Goal: Communication & Community: Connect with others

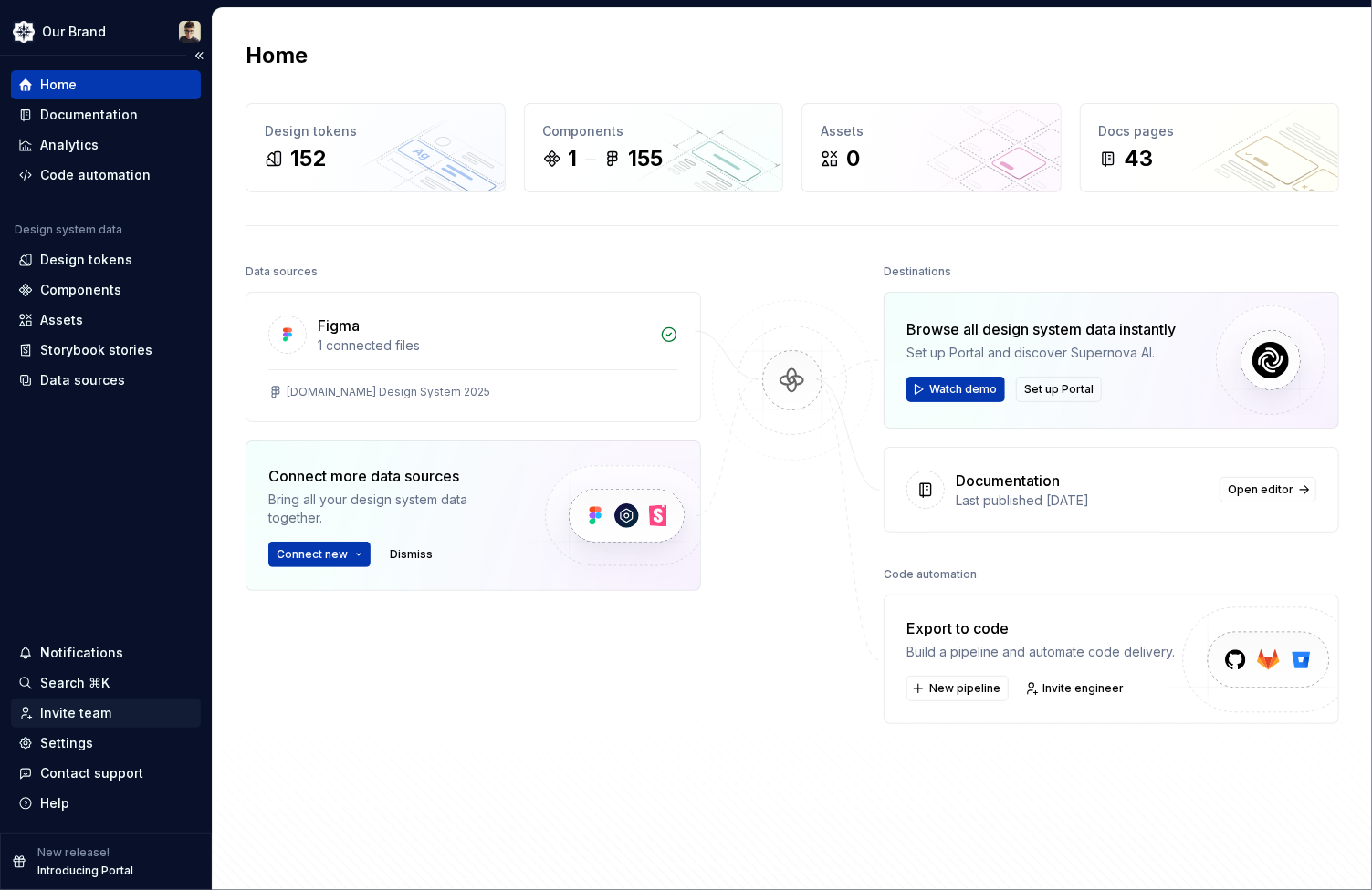
click at [66, 713] on div "Invite team" at bounding box center [75, 713] width 71 height 18
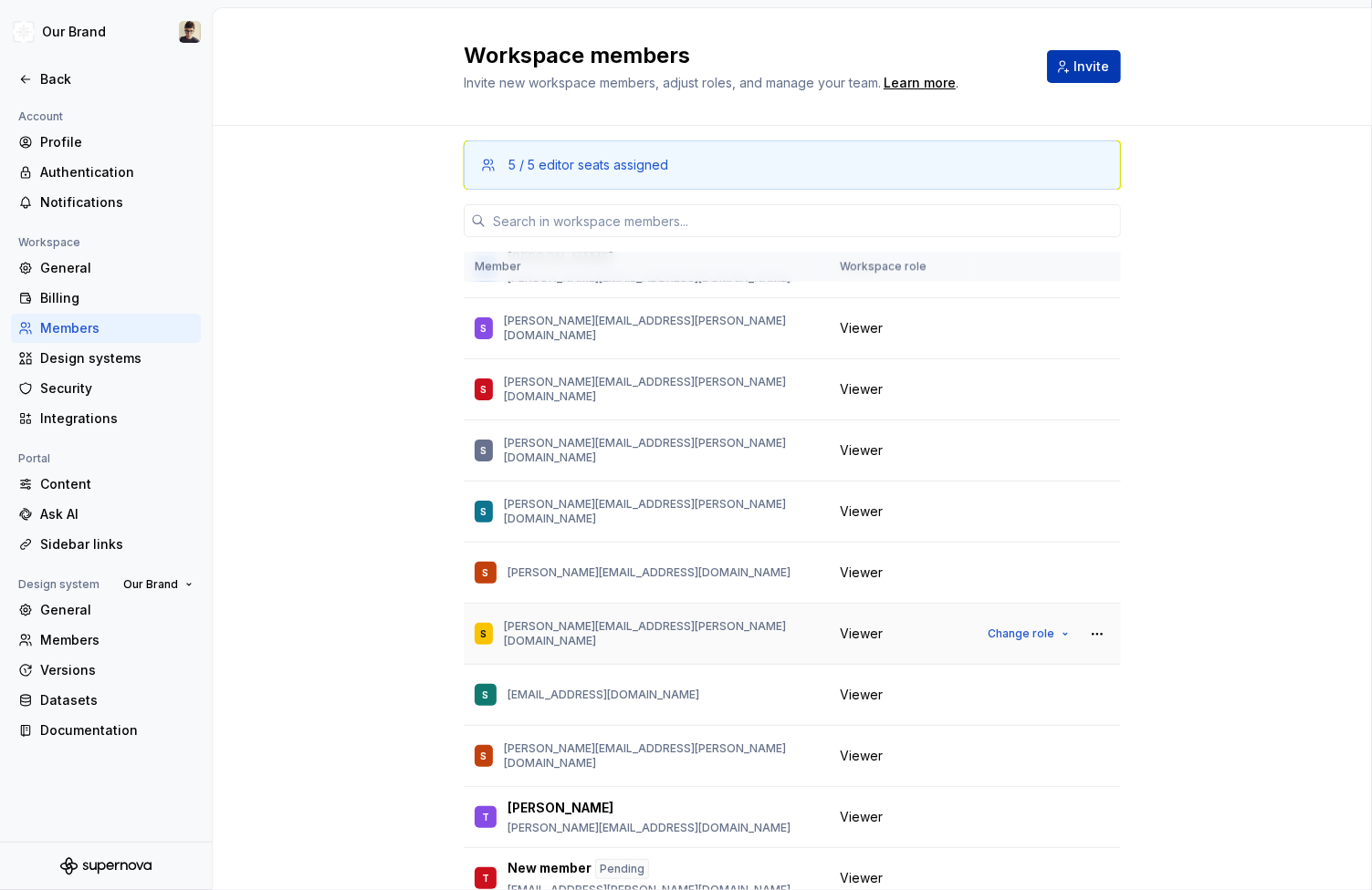
scroll to position [2709, 0]
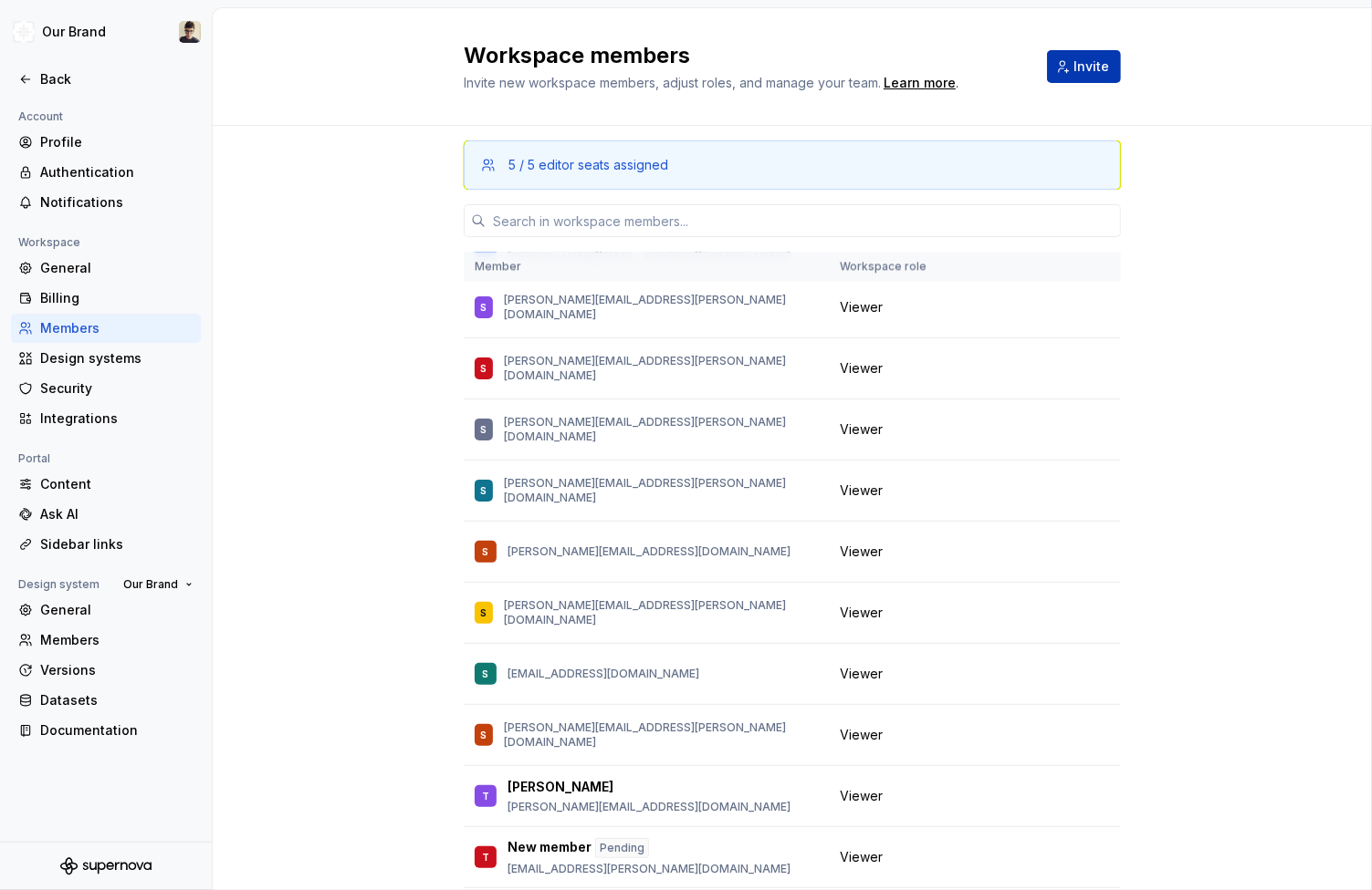
click at [578, 195] on div "5 / 5 editor seats assigned Member Workspace role Avery Hennings [EMAIL_ADDRESS…" at bounding box center [792, 532] width 658 height 813
click at [573, 216] on input "text" at bounding box center [803, 221] width 636 height 33
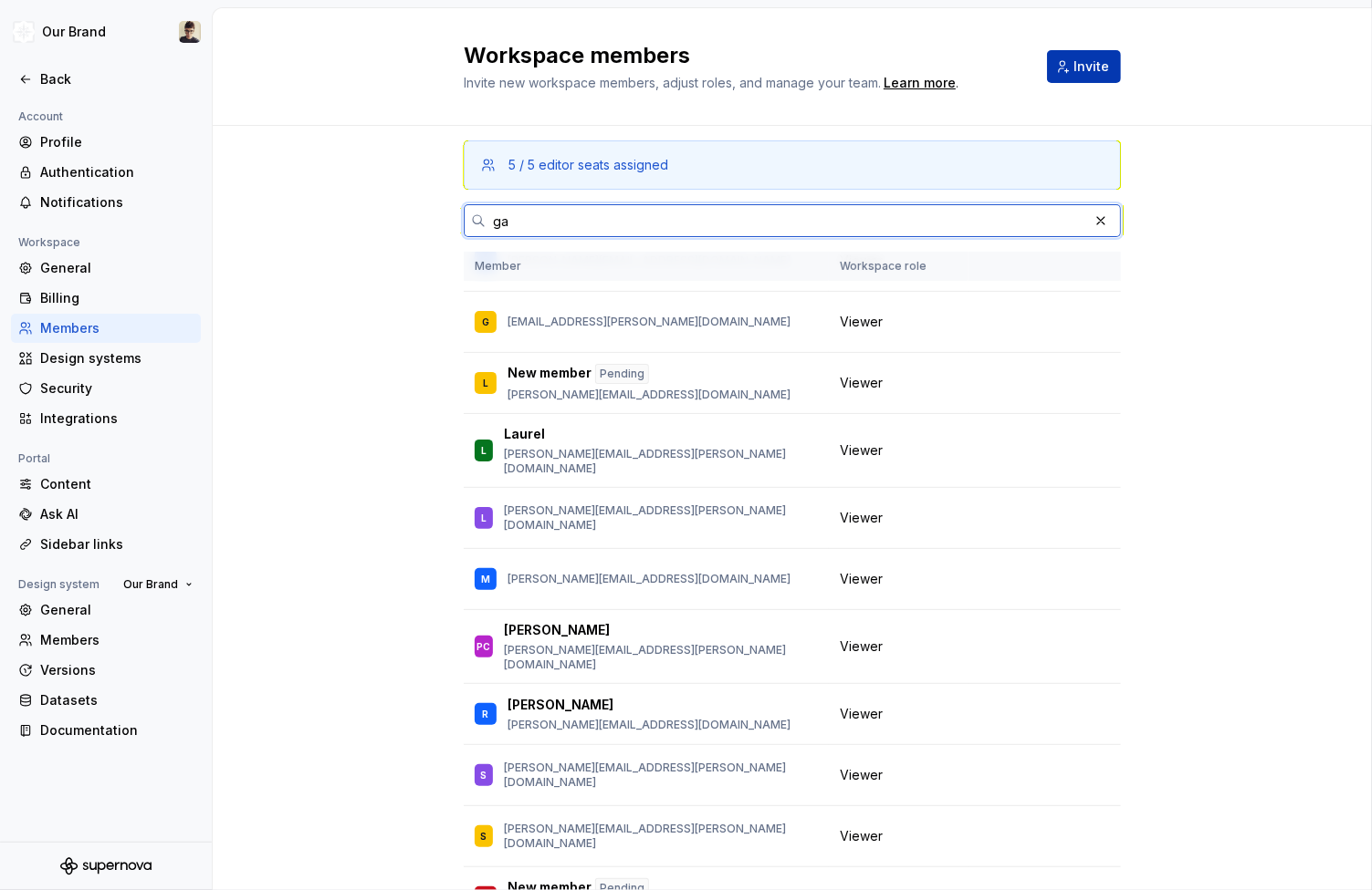
scroll to position [0, 0]
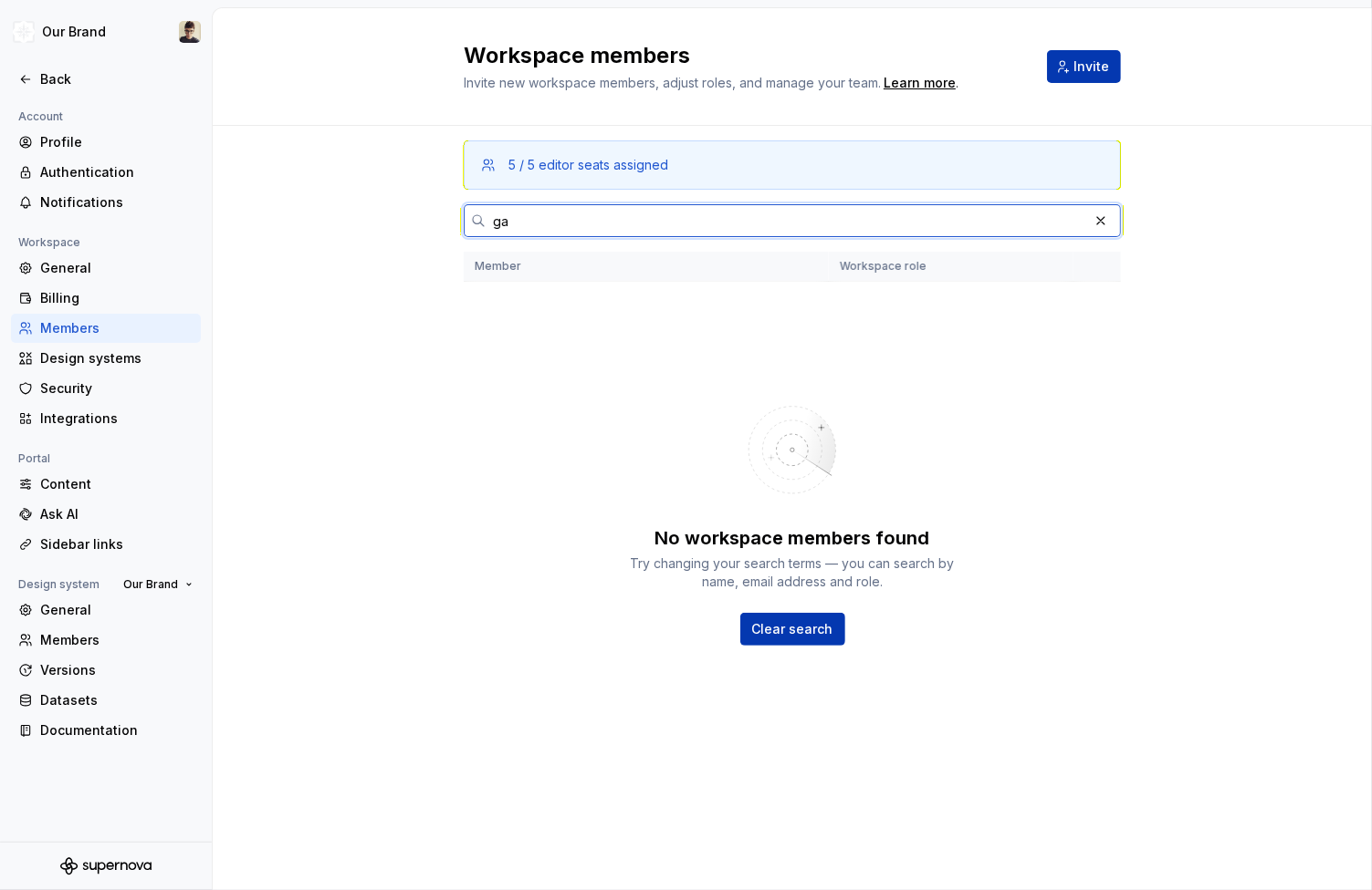
type input "g"
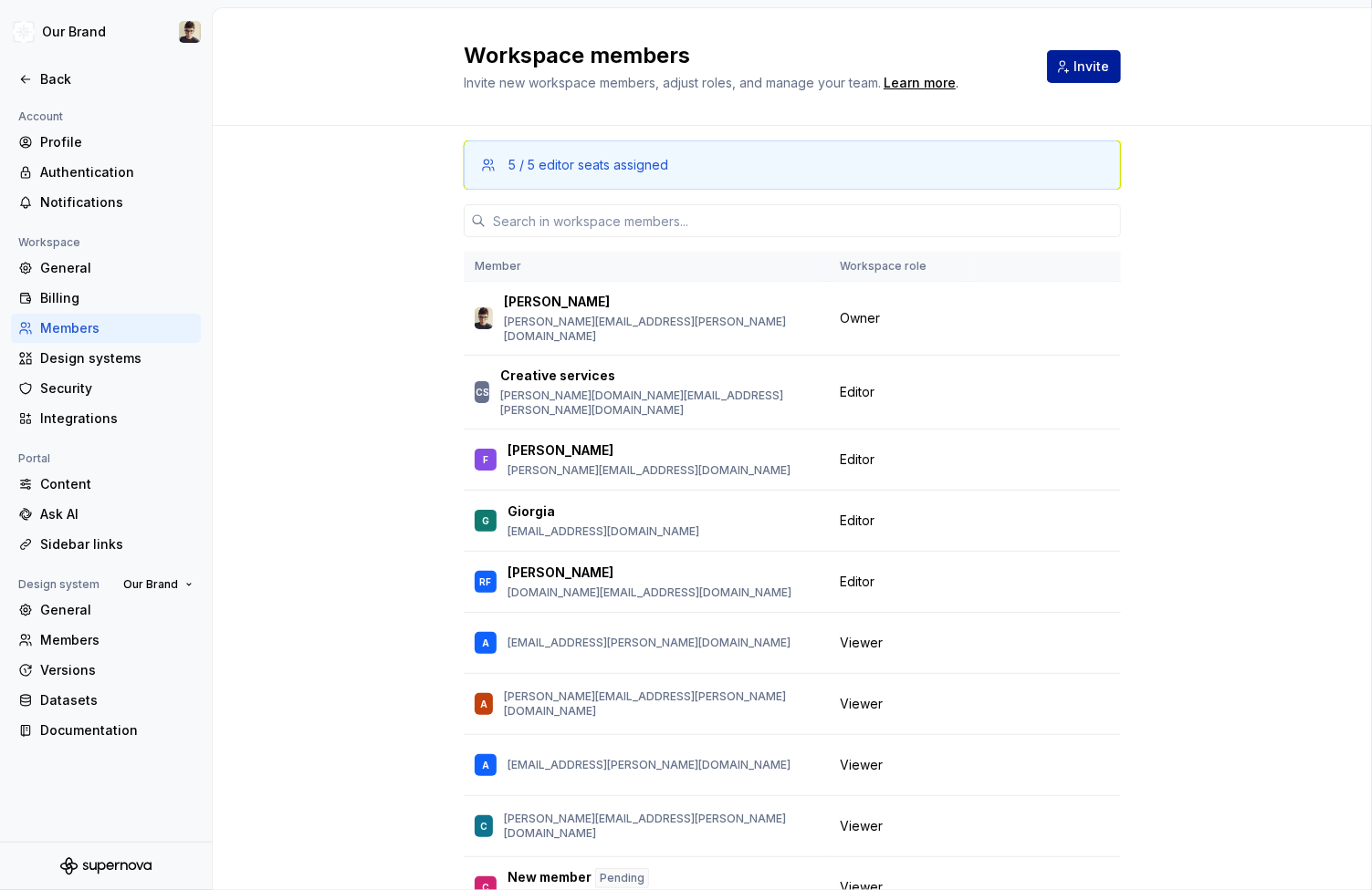
click at [1099, 65] on span "Invite" at bounding box center [1091, 67] width 36 height 18
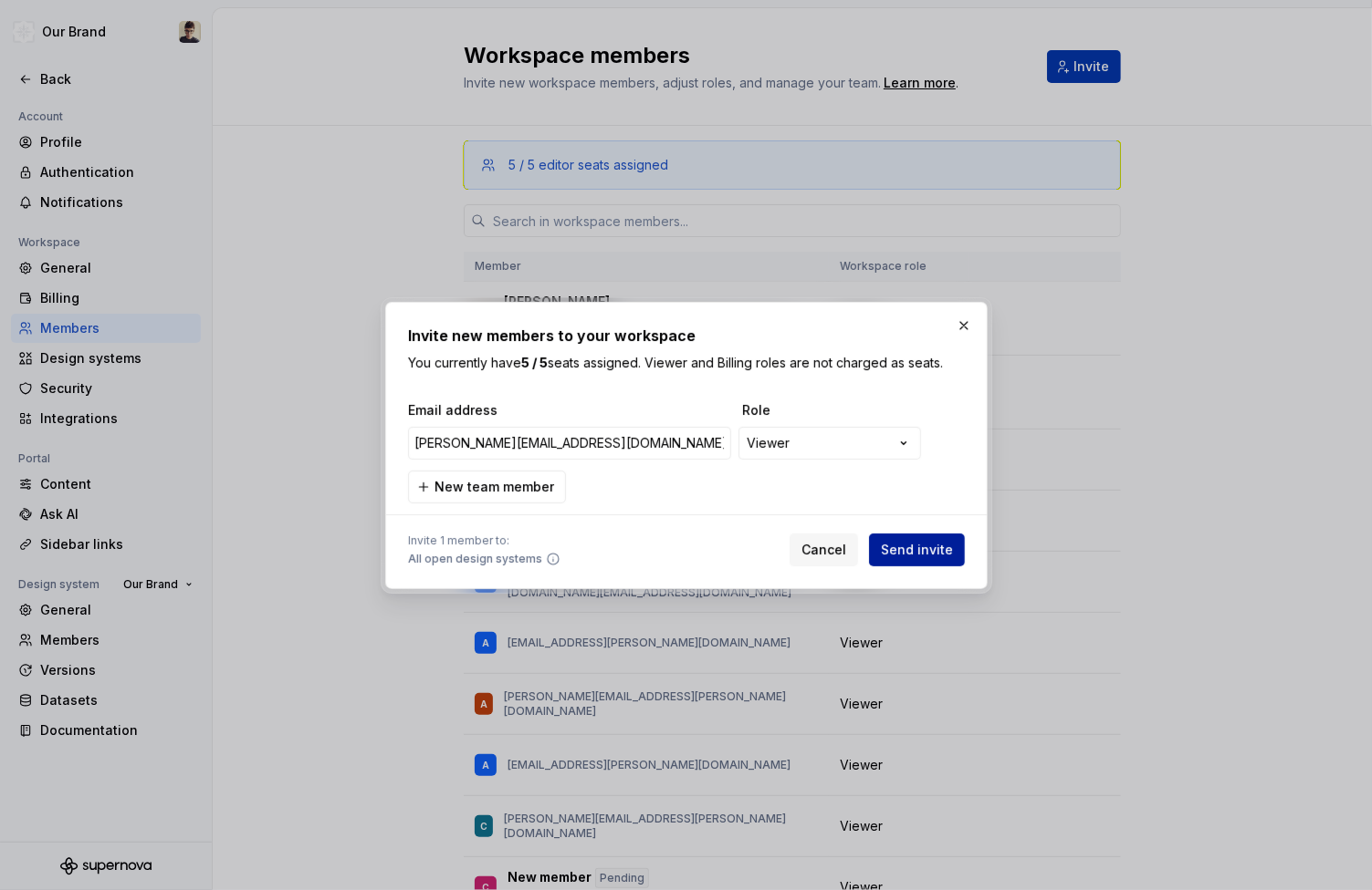
type input "[PERSON_NAME][EMAIL_ADDRESS][DOMAIN_NAME]"
click at [941, 547] on span "Send invite" at bounding box center [916, 550] width 72 height 18
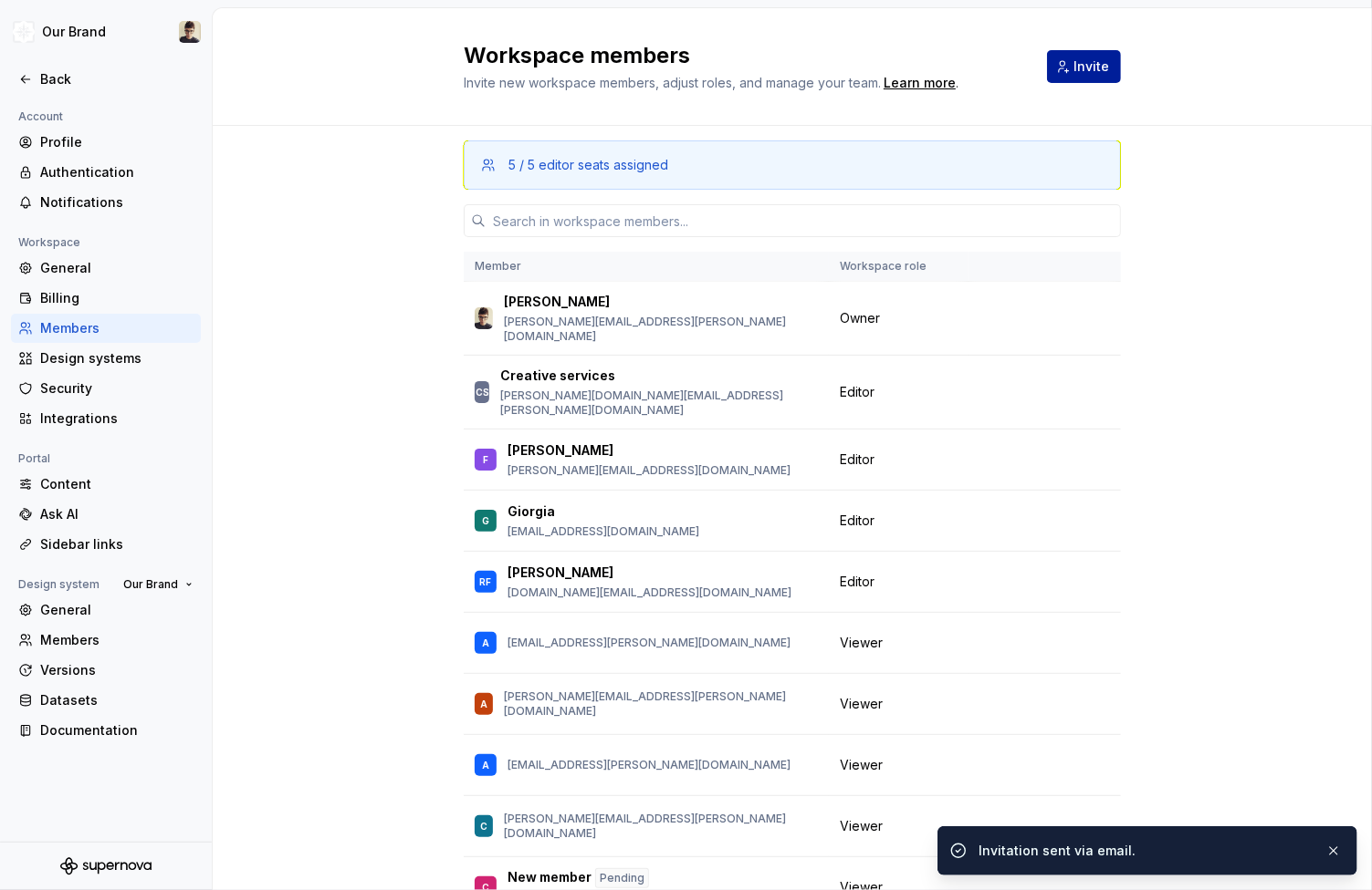
click at [1074, 65] on span "Invite" at bounding box center [1091, 67] width 36 height 18
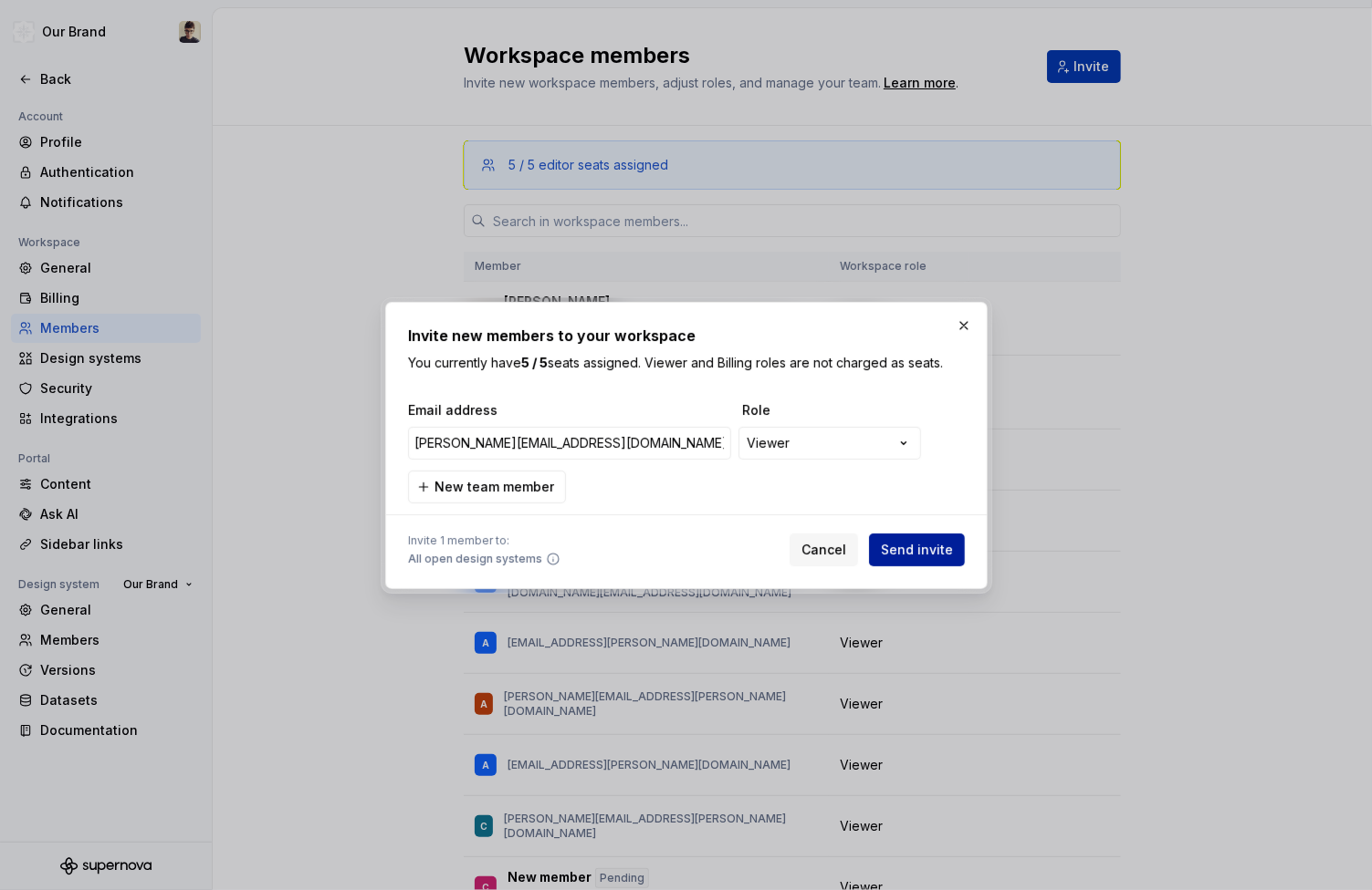
type input "[PERSON_NAME][EMAIL_ADDRESS][DOMAIN_NAME]"
click at [932, 549] on span "Send invite" at bounding box center [916, 550] width 72 height 18
